Goal: Task Accomplishment & Management: Manage account settings

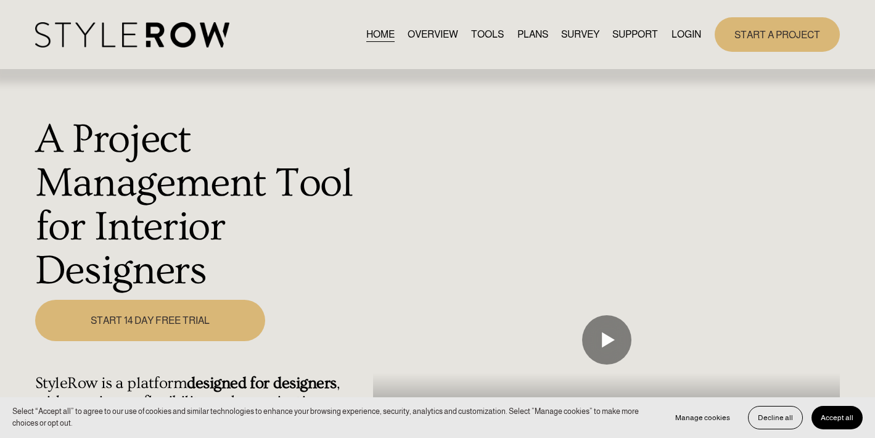
click at [693, 36] on link "LOGIN" at bounding box center [687, 34] width 30 height 17
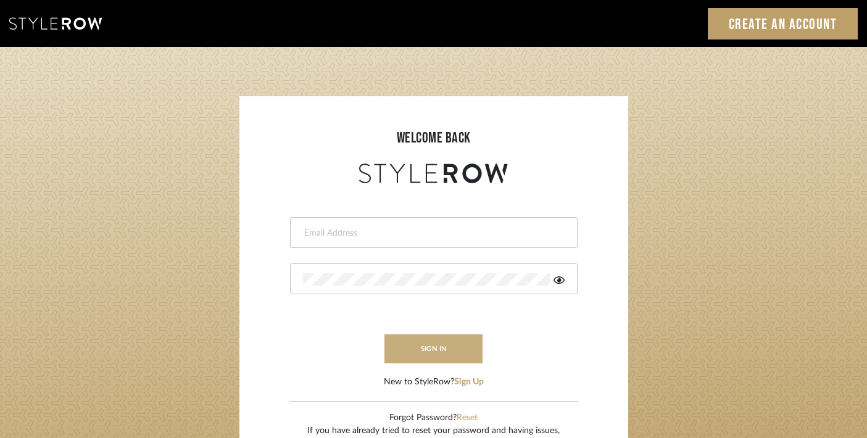
type input "trisha@tfoxproductions.com"
click at [415, 348] on button "sign in" at bounding box center [433, 348] width 99 height 29
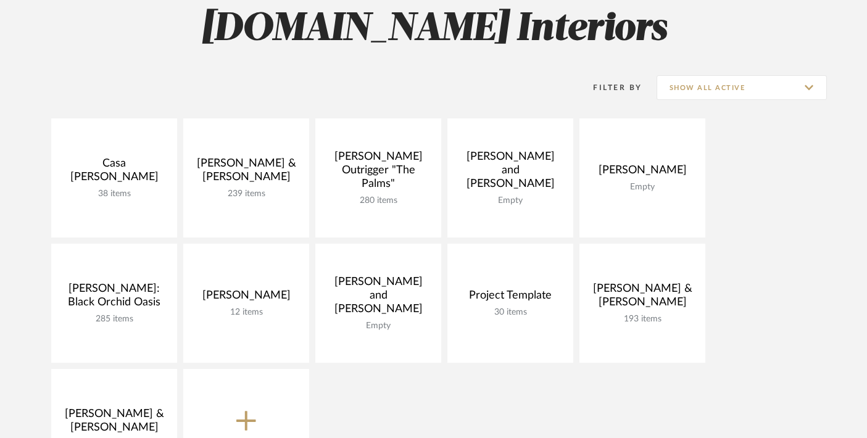
scroll to position [190, 0]
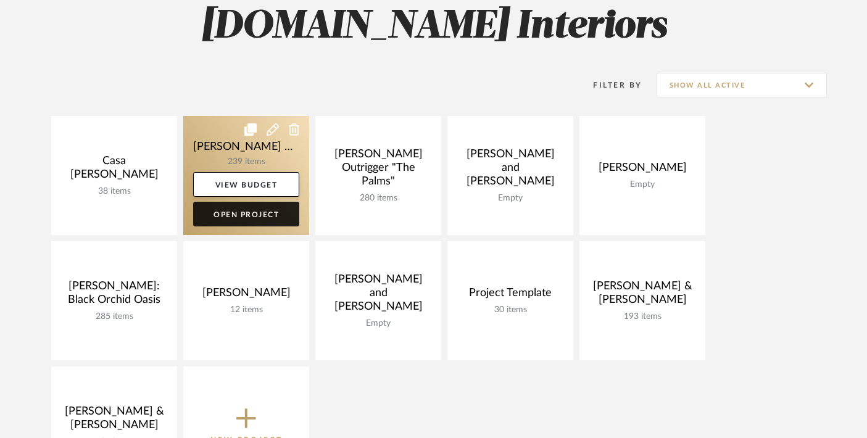
click at [248, 213] on link "Open Project" at bounding box center [246, 214] width 106 height 25
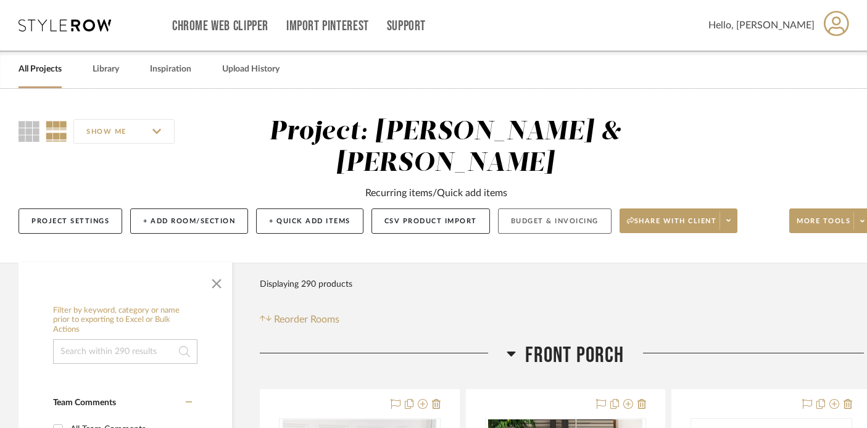
click at [545, 223] on button "Budget & Invoicing" at bounding box center [554, 220] width 113 height 25
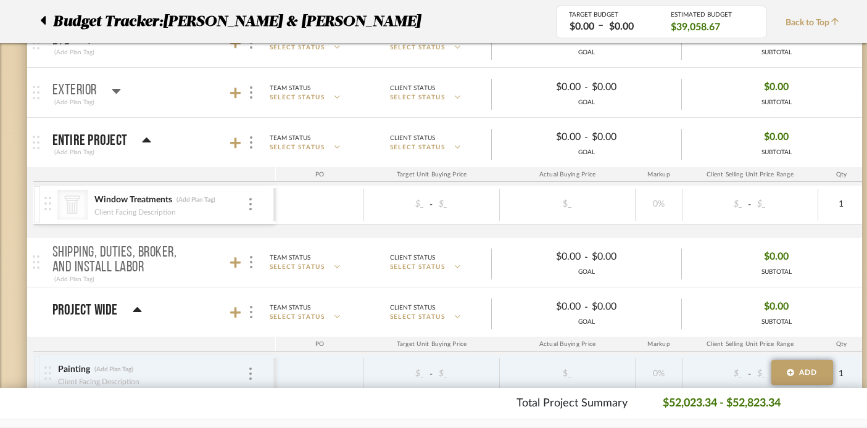
scroll to position [1166, 0]
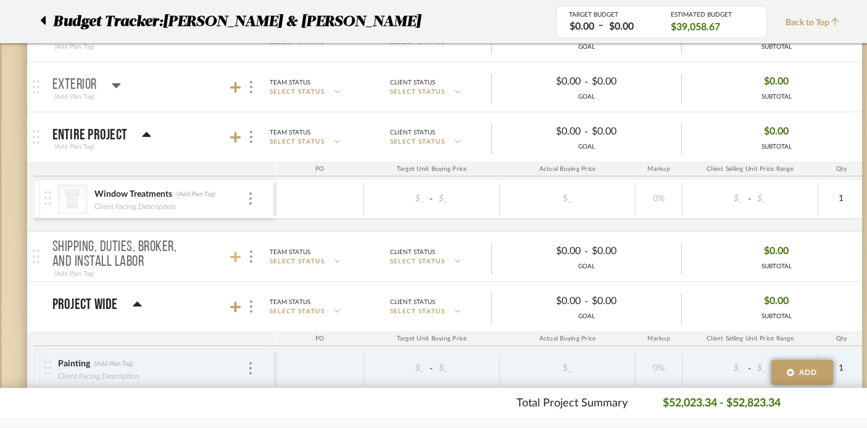
click at [233, 256] on icon at bounding box center [235, 257] width 11 height 11
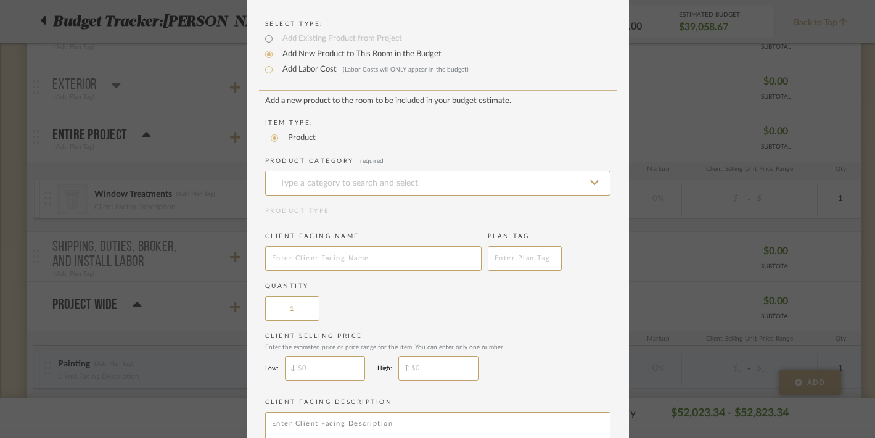
scroll to position [0, 0]
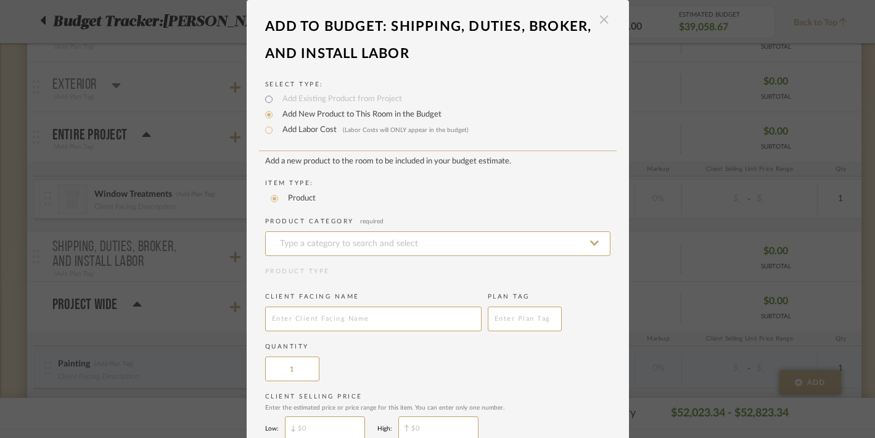
click at [596, 20] on span "button" at bounding box center [604, 19] width 25 height 25
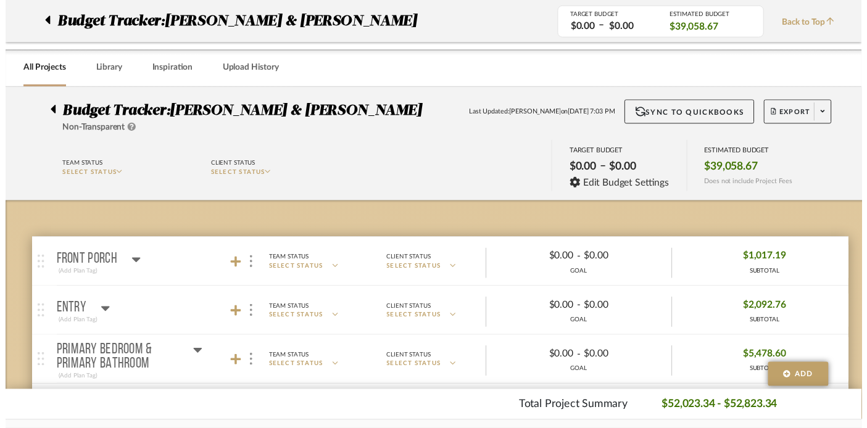
scroll to position [1166, 0]
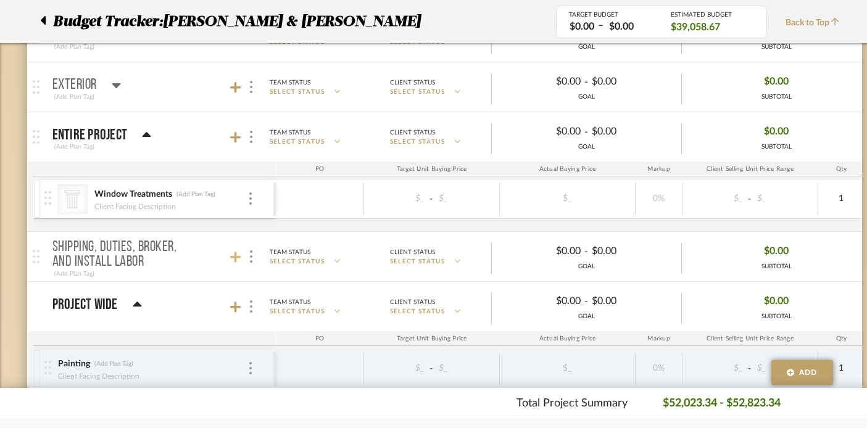
click at [236, 253] on icon at bounding box center [235, 257] width 11 height 11
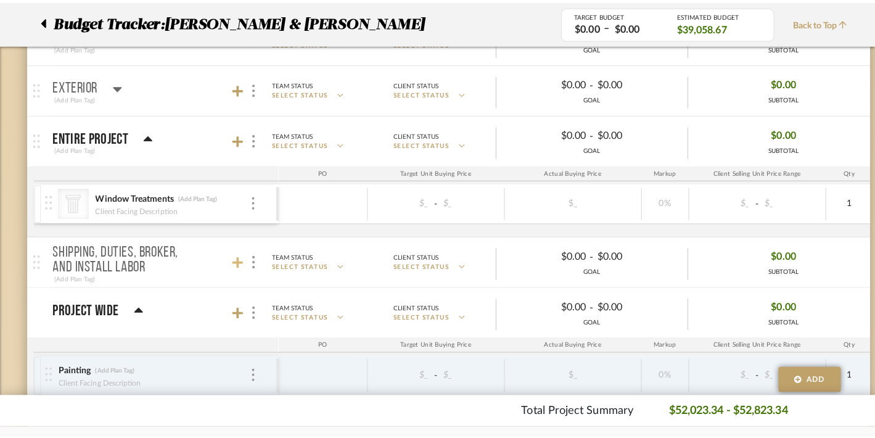
scroll to position [0, 0]
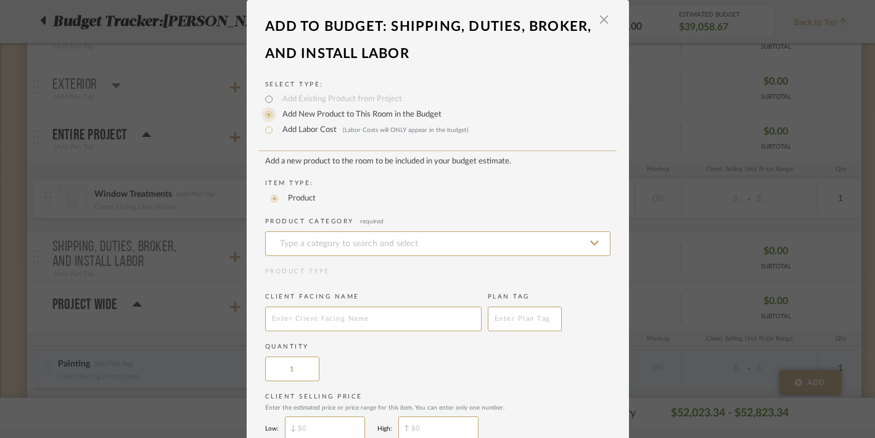
click at [266, 116] on input "Add New Product to This Room in the Budget" at bounding box center [269, 114] width 15 height 15
click at [296, 247] on input at bounding box center [437, 243] width 345 height 25
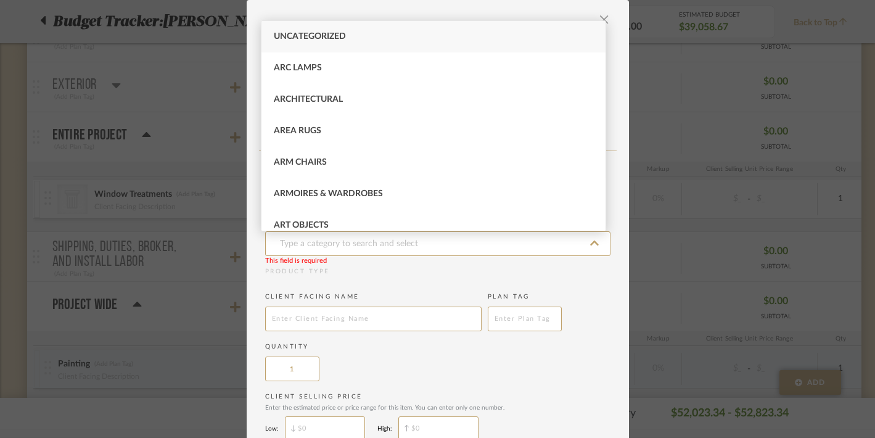
click at [292, 36] on span "Uncategorized" at bounding box center [310, 36] width 72 height 9
type input "Uncategorized"
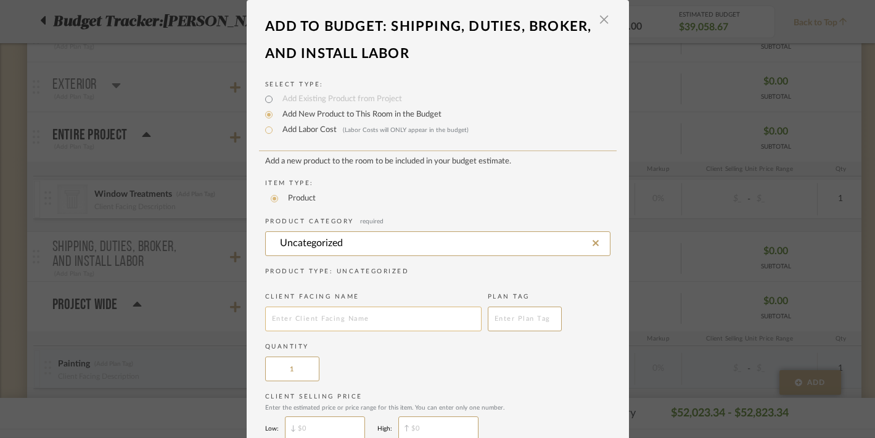
click at [299, 323] on input "text" at bounding box center [373, 319] width 216 height 25
click at [269, 132] on input "Add Labor Cost (Labor Costs will ONLY appear in the budget)" at bounding box center [269, 130] width 15 height 15
radio input "true"
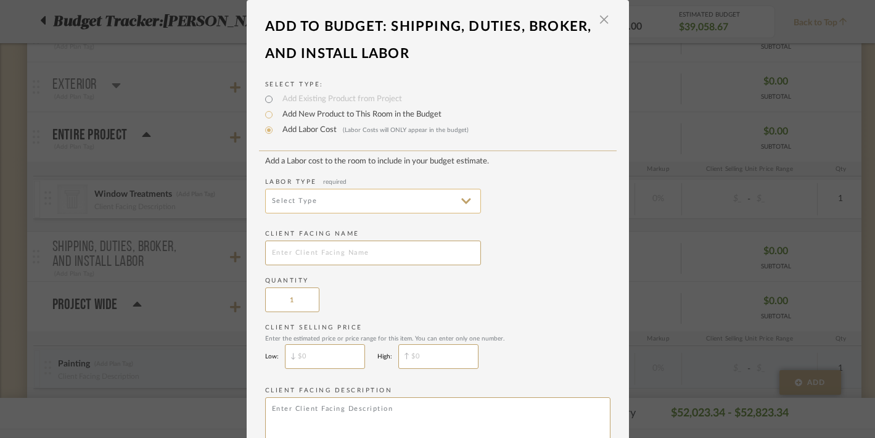
click at [309, 205] on input at bounding box center [373, 201] width 216 height 25
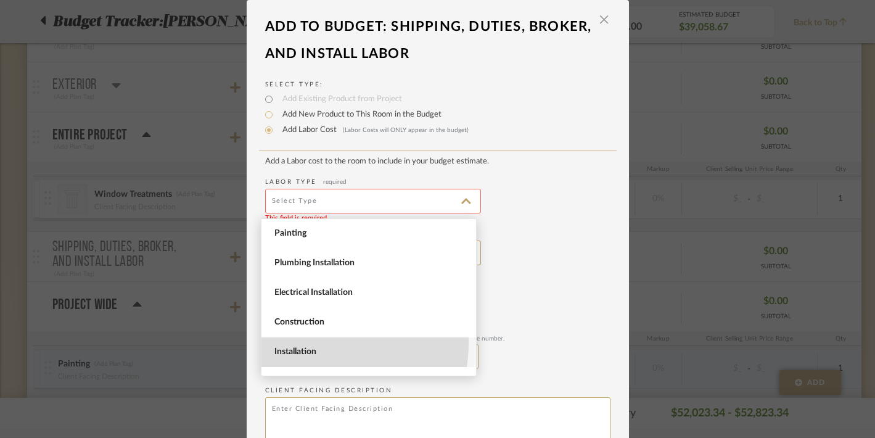
click at [301, 342] on span "Installation" at bounding box center [369, 352] width 215 height 30
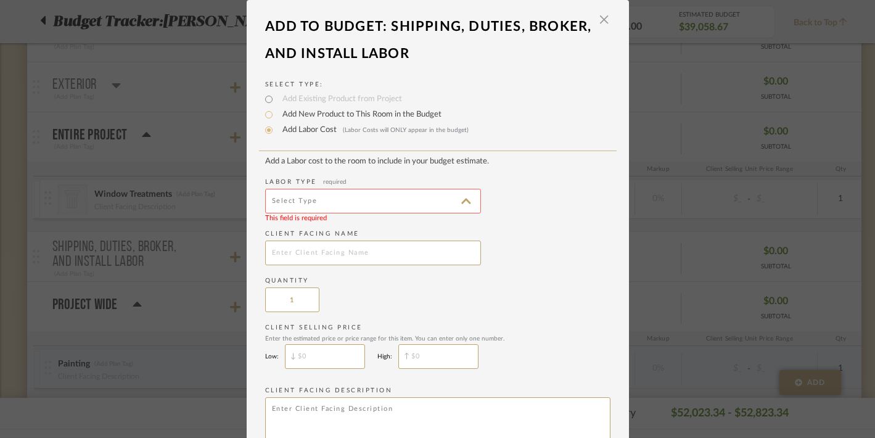
type input "Installation"
click at [284, 255] on input "text" at bounding box center [373, 253] width 216 height 25
type input "Shipping, Duties, Broker Fee"
click at [348, 301] on div "Quantity 1" at bounding box center [437, 294] width 345 height 36
click at [431, 358] on input "$" at bounding box center [438, 356] width 80 height 25
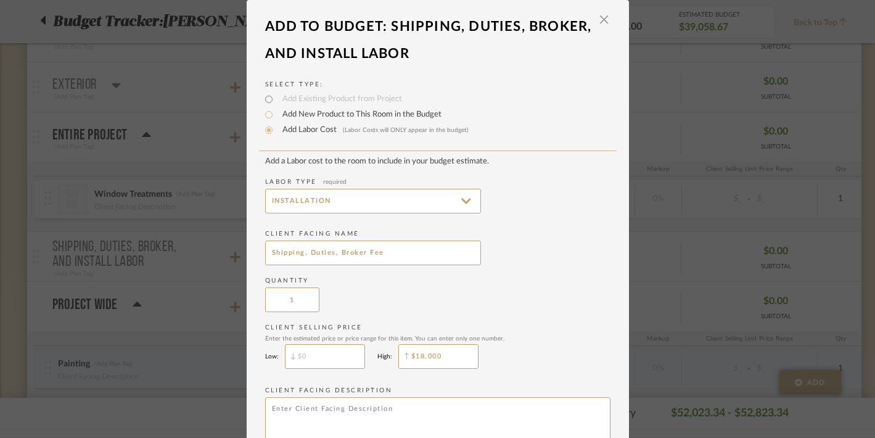
type input "$18,000"
click at [334, 368] on input "$" at bounding box center [325, 356] width 80 height 25
type input "$15,000"
click at [520, 363] on div "Client Selling Price Enter the estimated price or price range for this item. Yo…" at bounding box center [437, 349] width 345 height 52
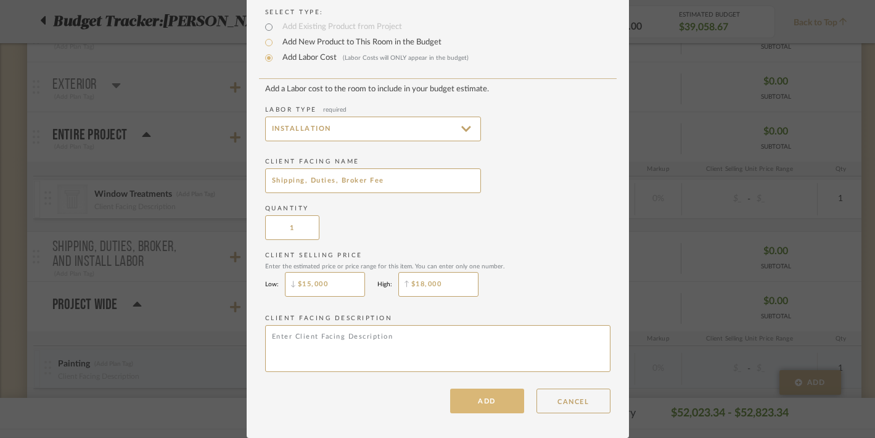
click at [470, 405] on button "ADD" at bounding box center [487, 401] width 74 height 25
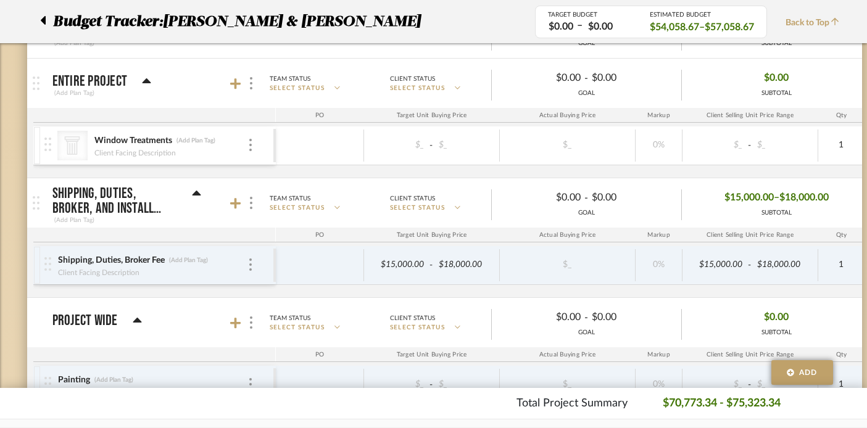
scroll to position [1221, 0]
click at [234, 207] on icon at bounding box center [235, 202] width 11 height 11
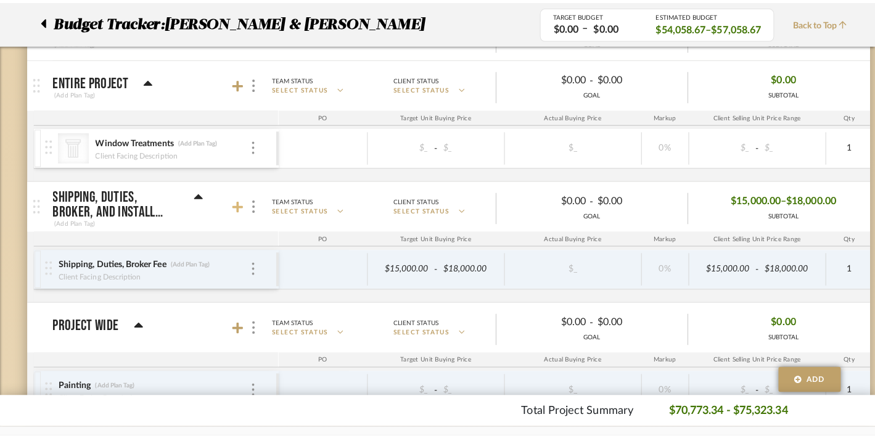
scroll to position [0, 0]
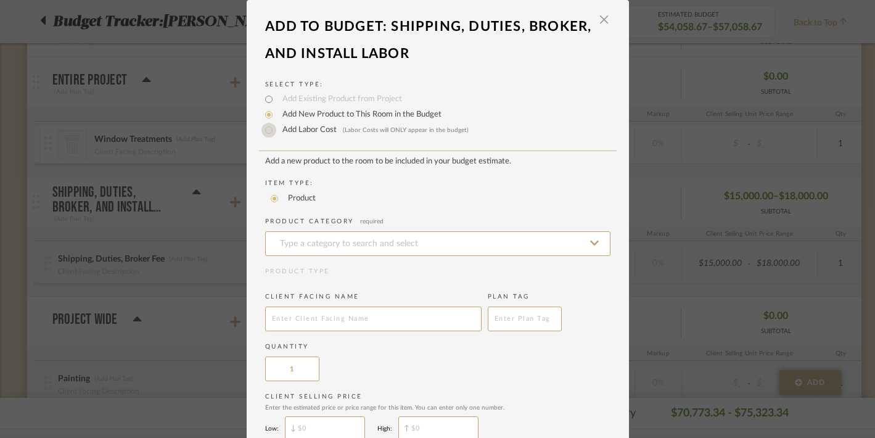
click at [263, 126] on input "Add Labor Cost (Labor Costs will ONLY appear in the budget)" at bounding box center [269, 130] width 15 height 15
radio input "true"
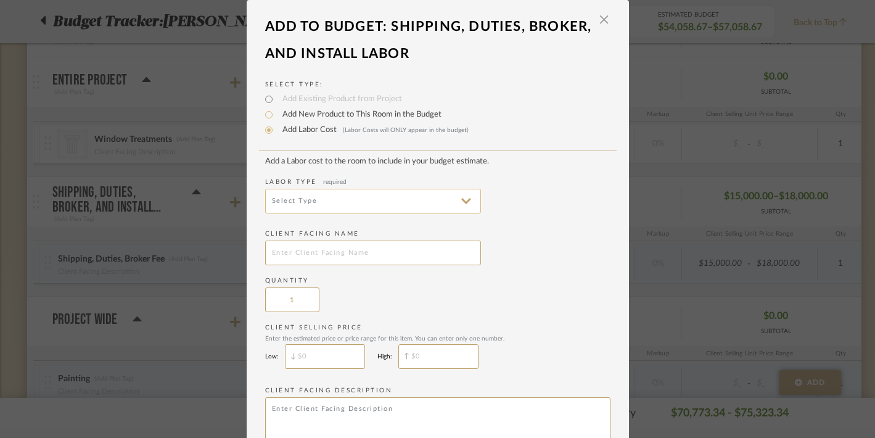
click at [294, 200] on input at bounding box center [373, 201] width 216 height 25
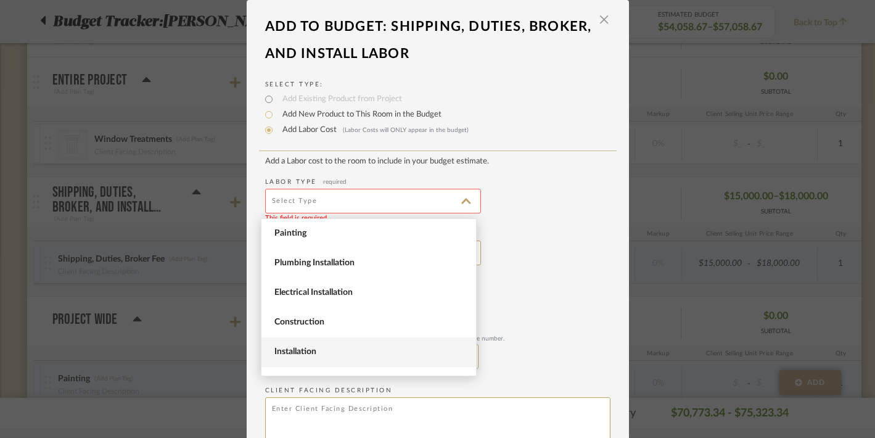
click at [292, 353] on span "Installation" at bounding box center [370, 352] width 192 height 10
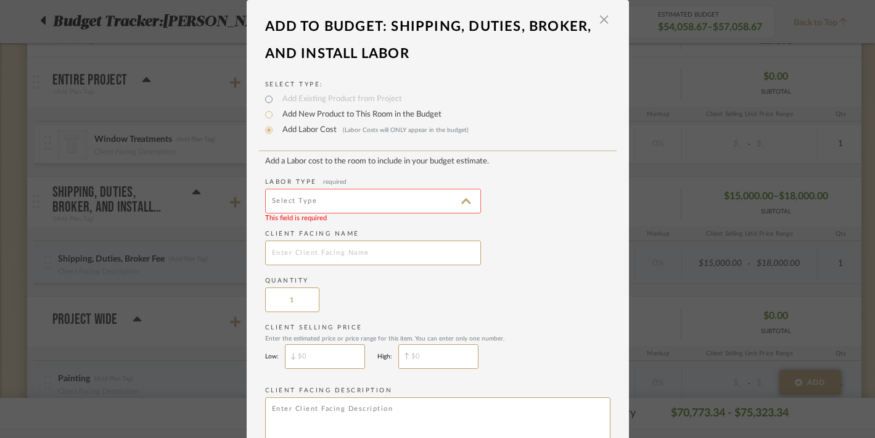
type input "Installation"
click at [297, 257] on input "text" at bounding box center [373, 253] width 216 height 25
type input "Installation Labor"
click at [433, 365] on input "$" at bounding box center [438, 356] width 80 height 25
type input "$6,000"
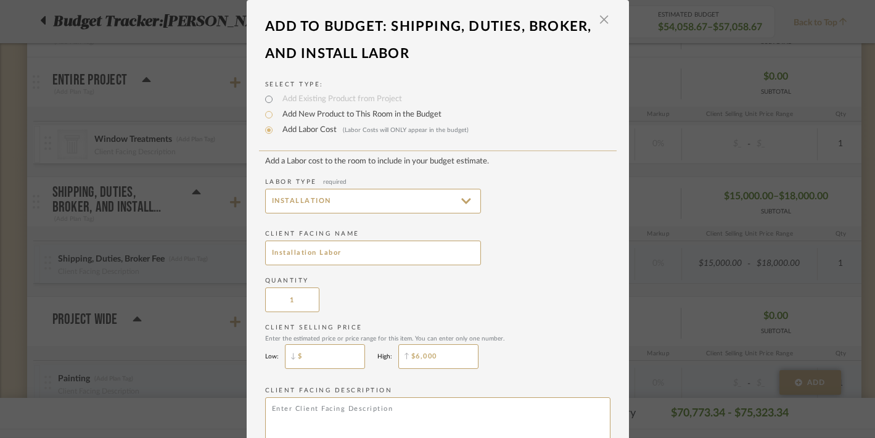
click at [345, 355] on input "$" at bounding box center [325, 356] width 80 height 25
type input "$5,000"
click at [538, 342] on div "Enter the estimated price or price range for this item. You can enter only one …" at bounding box center [437, 338] width 345 height 7
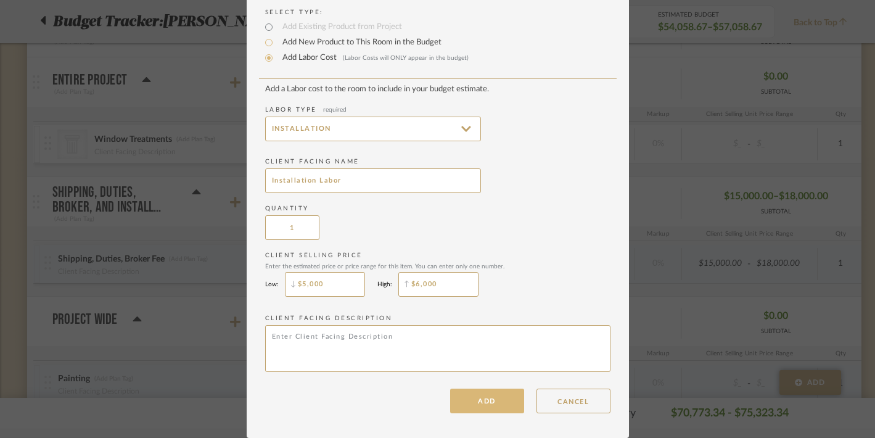
click at [471, 399] on button "ADD" at bounding box center [487, 401] width 74 height 25
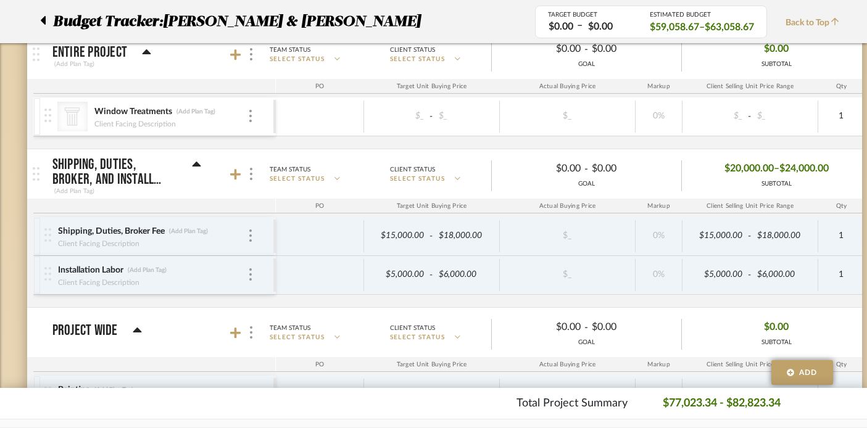
scroll to position [1250, 0]
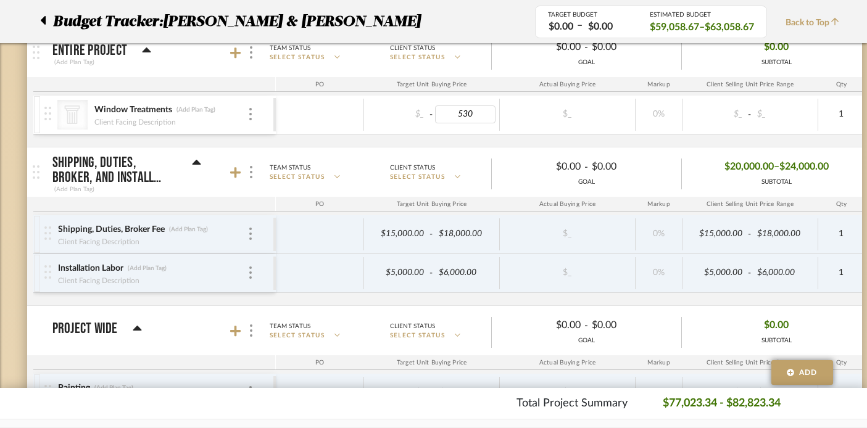
type input "5301"
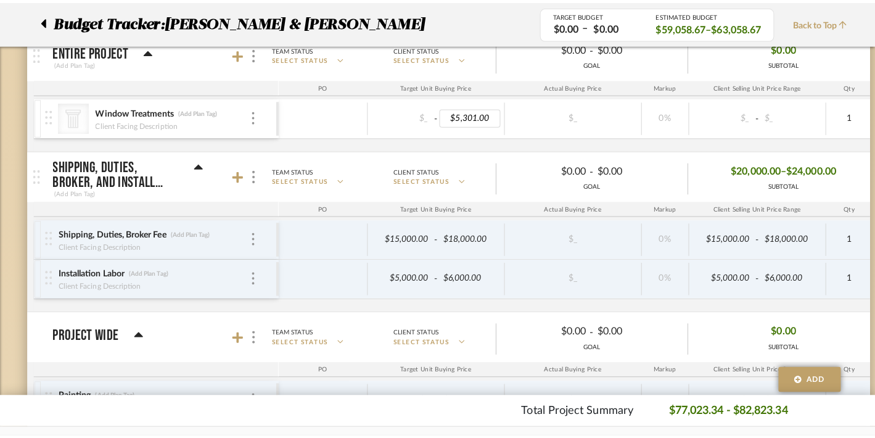
scroll to position [0, 0]
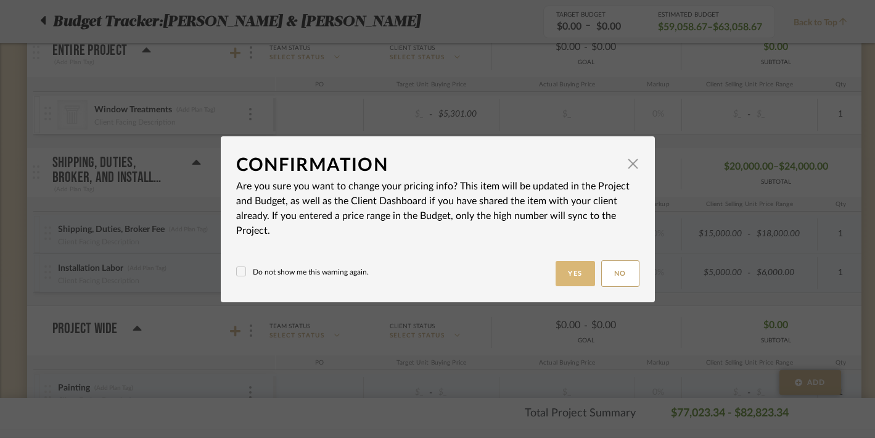
click at [564, 275] on button "Yes" at bounding box center [575, 273] width 39 height 25
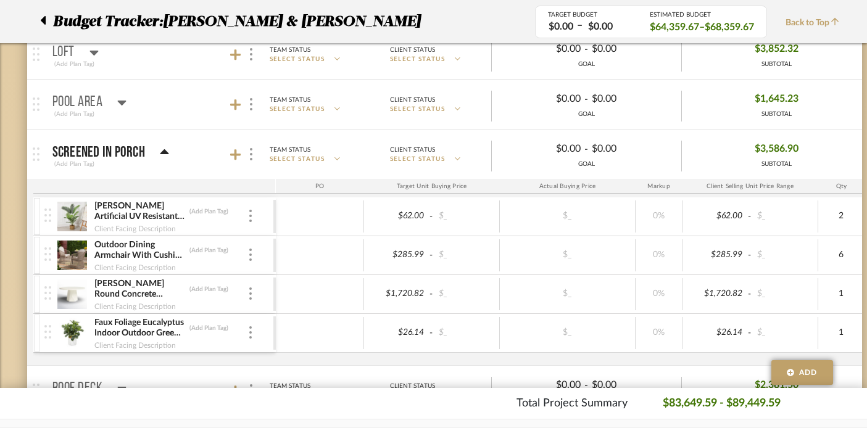
scroll to position [661, 0]
click at [165, 155] on icon at bounding box center [164, 153] width 9 height 15
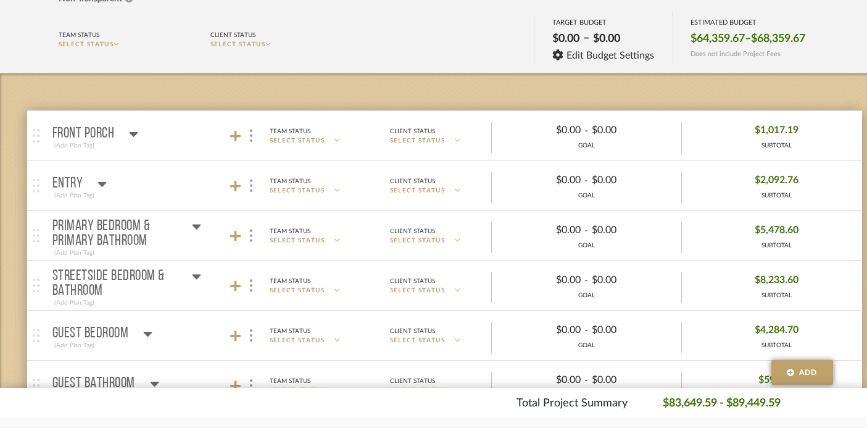
scroll to position [118, 0]
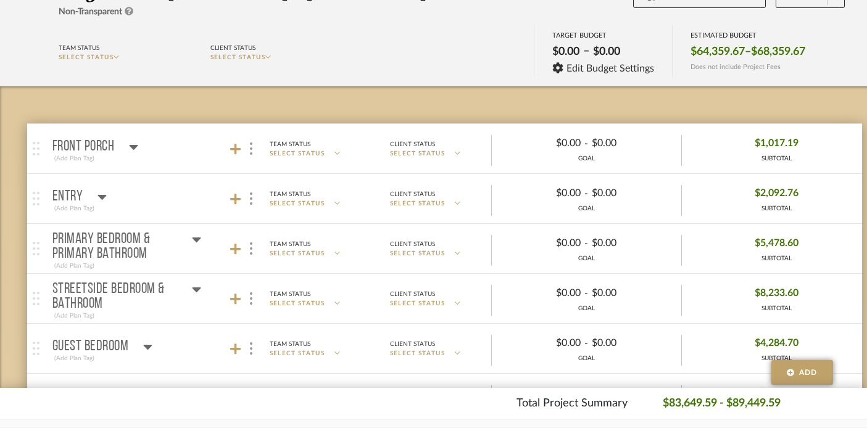
click at [104, 193] on icon at bounding box center [101, 196] width 9 height 15
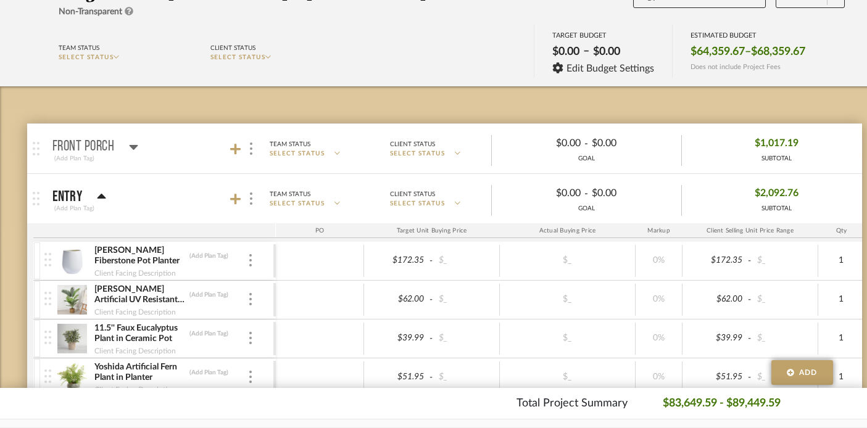
click at [104, 193] on icon at bounding box center [101, 196] width 9 height 15
